Goal: Check status: Check status

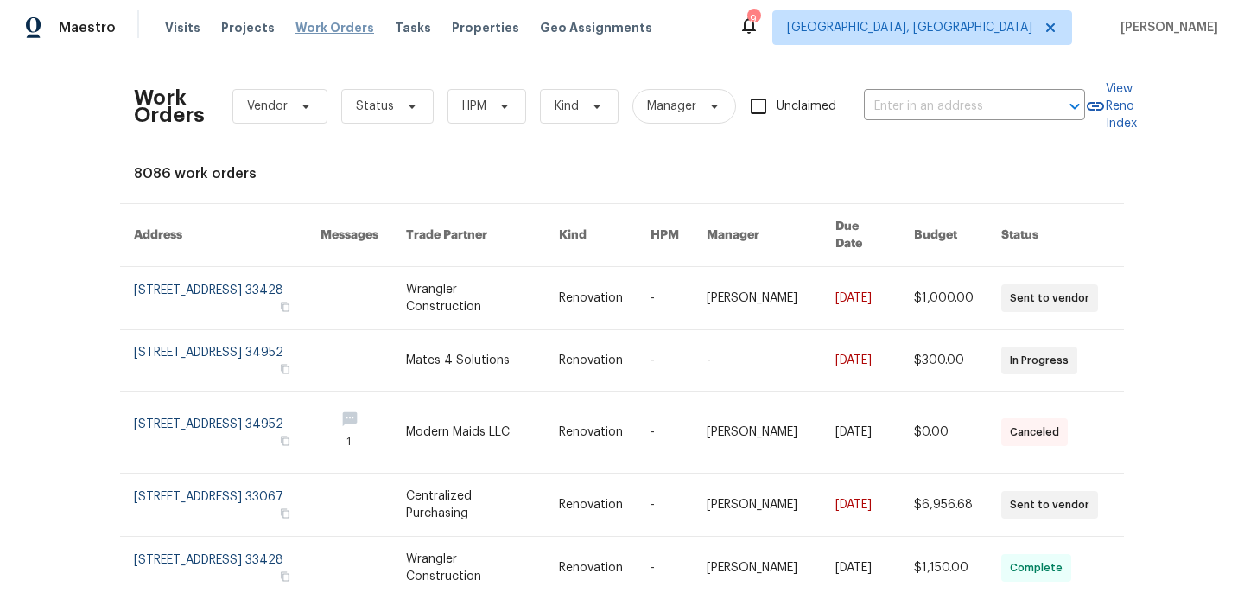
click at [324, 32] on span "Work Orders" at bounding box center [334, 27] width 79 height 17
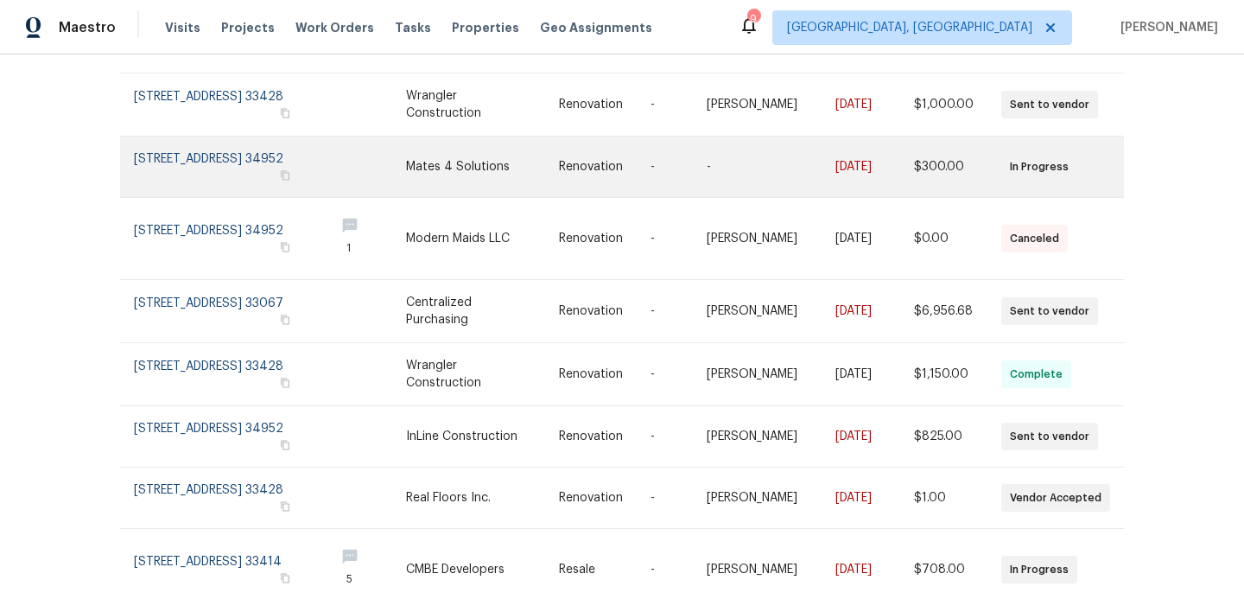
scroll to position [196, 0]
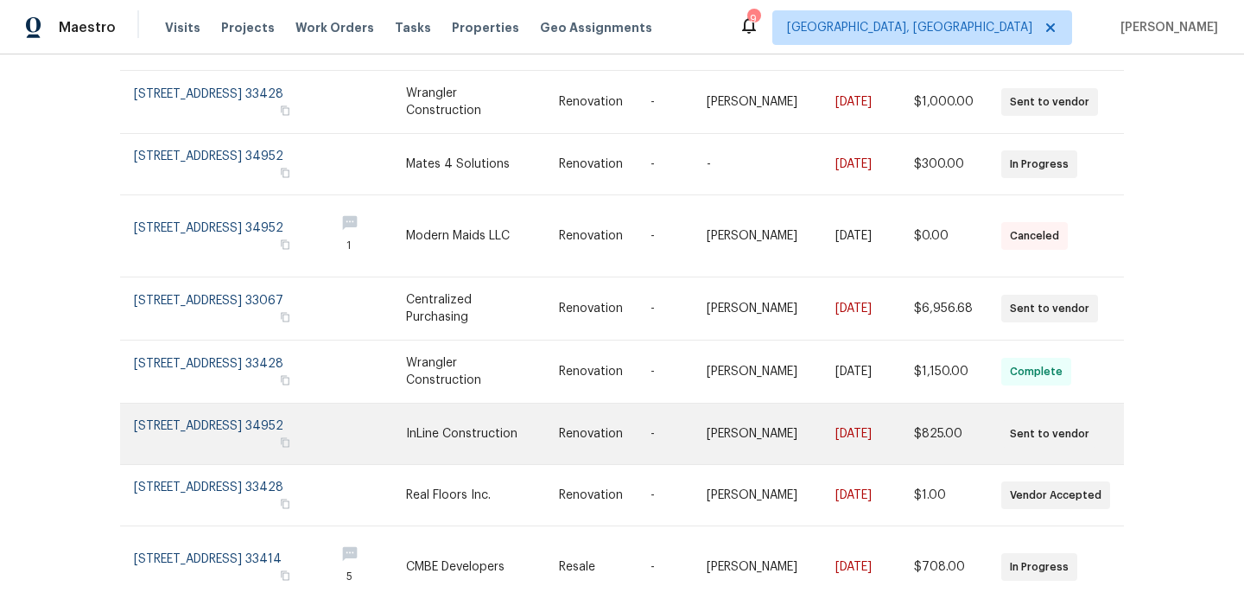
click at [246, 427] on link at bounding box center [227, 433] width 187 height 60
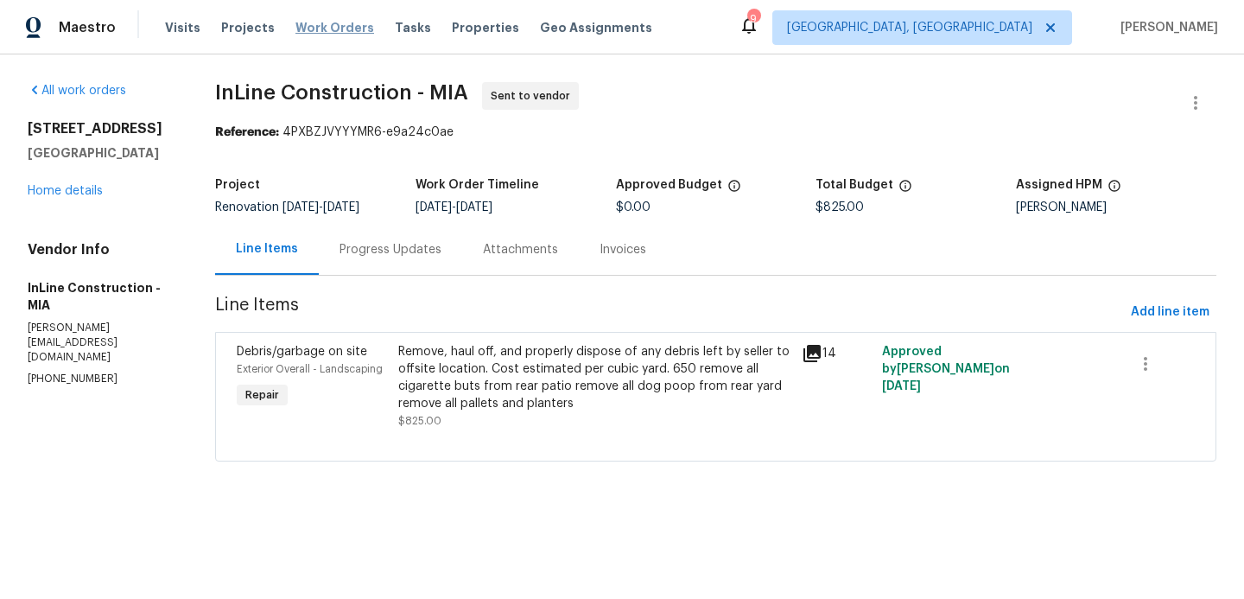
click at [326, 22] on span "Work Orders" at bounding box center [334, 27] width 79 height 17
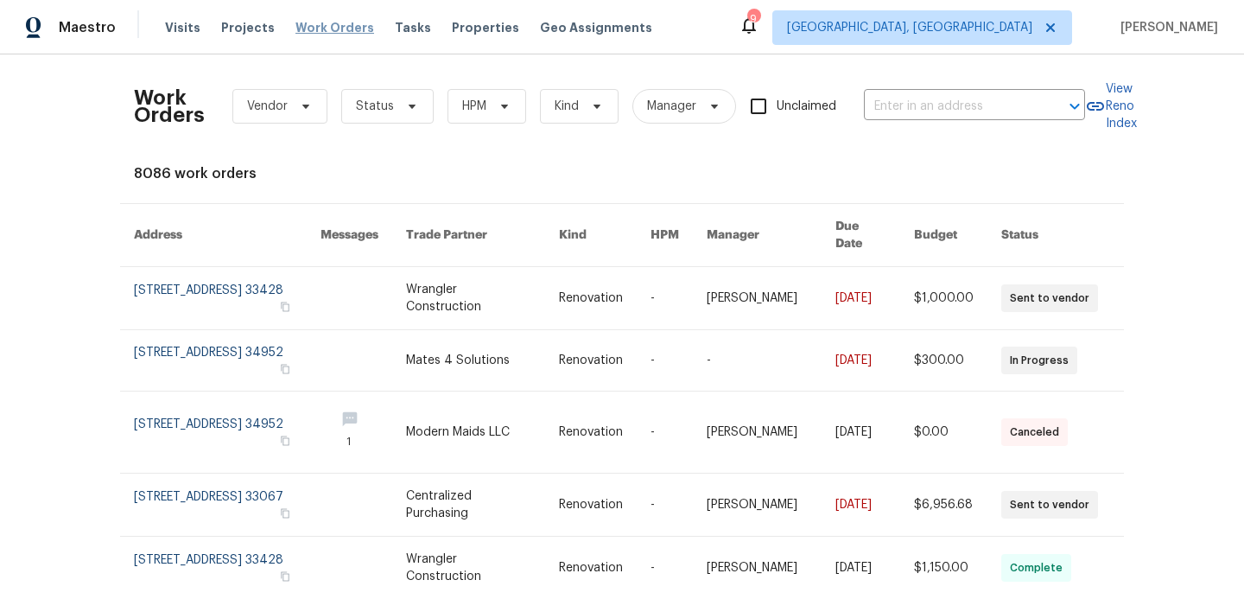
click at [338, 26] on span "Work Orders" at bounding box center [334, 27] width 79 height 17
